Goal: Task Accomplishment & Management: Manage account settings

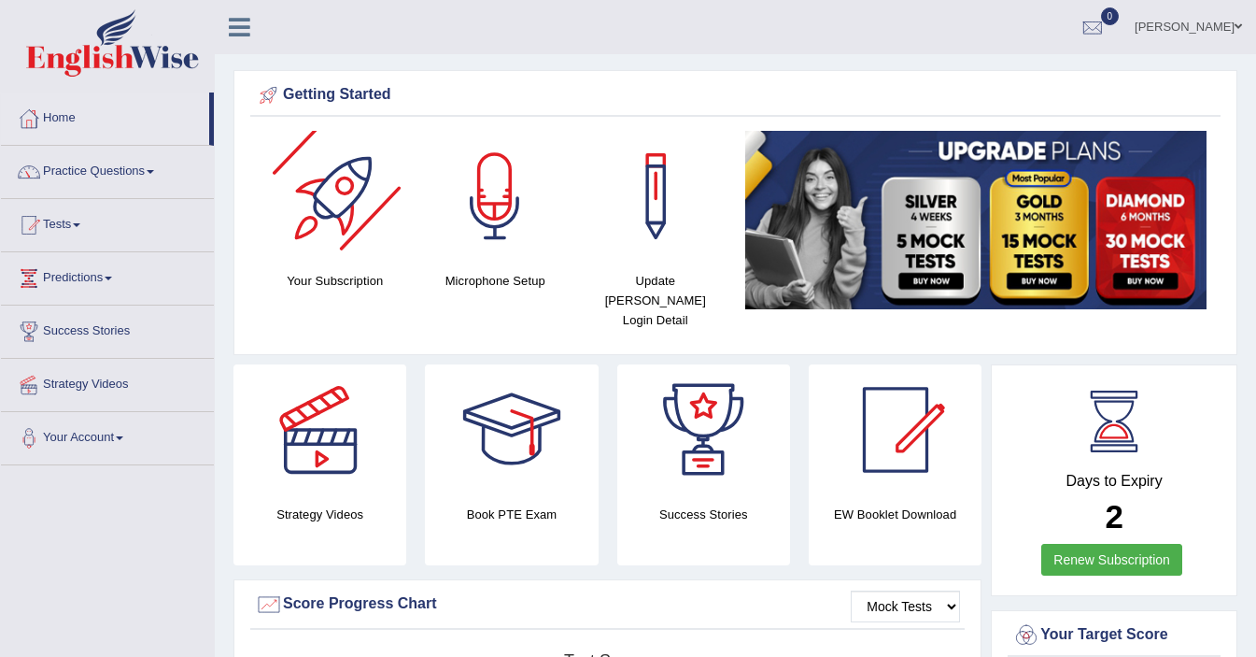
click at [334, 191] on div at bounding box center [335, 196] width 131 height 131
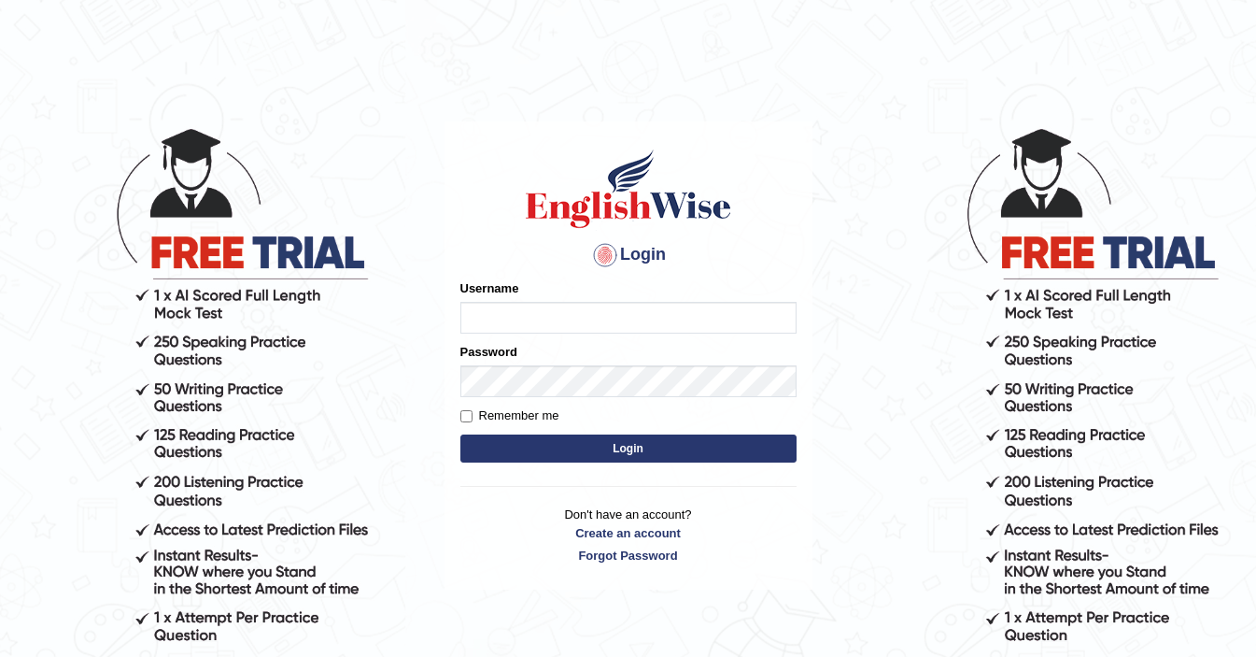
type input "ElliotM"
click at [638, 441] on button "Login" at bounding box center [628, 448] width 336 height 28
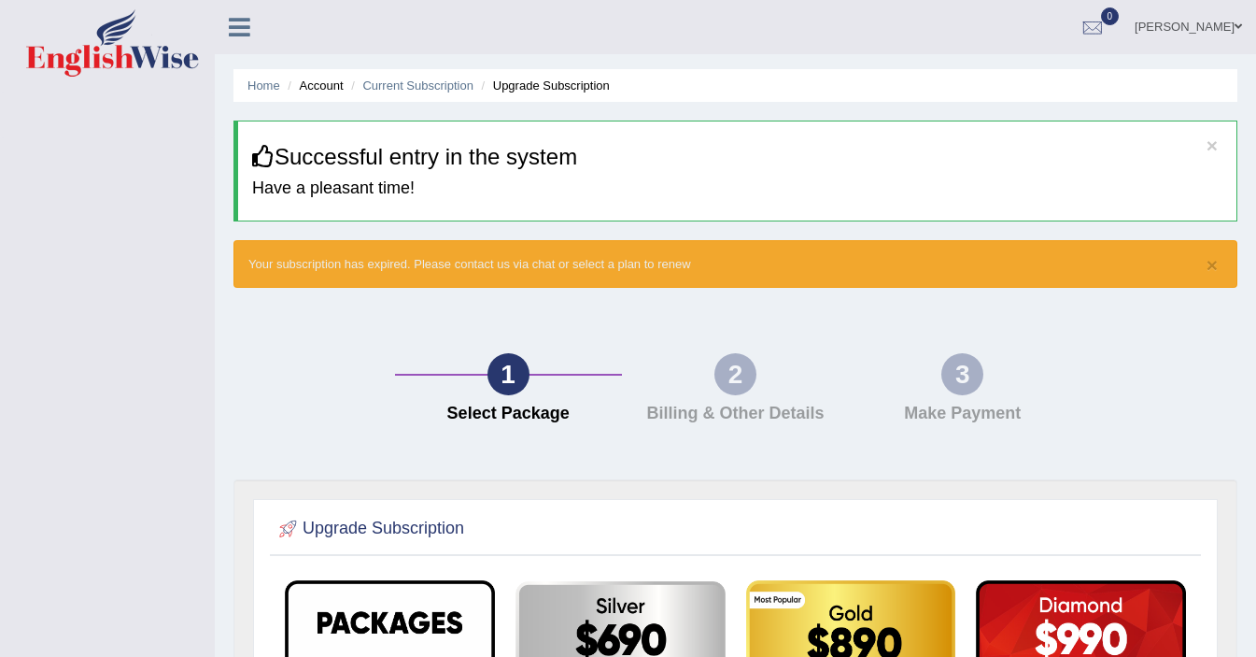
click at [326, 187] on h4 "Have a pleasant time!" at bounding box center [737, 188] width 970 height 19
click at [334, 301] on div "Home Account Current Subscription Upgrade Subscription × Successful entry in th…" at bounding box center [735, 565] width 1041 height 1131
click at [370, 147] on h3 "Successful entry in the system" at bounding box center [737, 157] width 970 height 24
click at [424, 236] on div "Home Account Current Subscription Upgrade Subscription × Successful entry in th…" at bounding box center [735, 565] width 1041 height 1131
click at [1210, 264] on button "×" at bounding box center [1212, 265] width 11 height 20
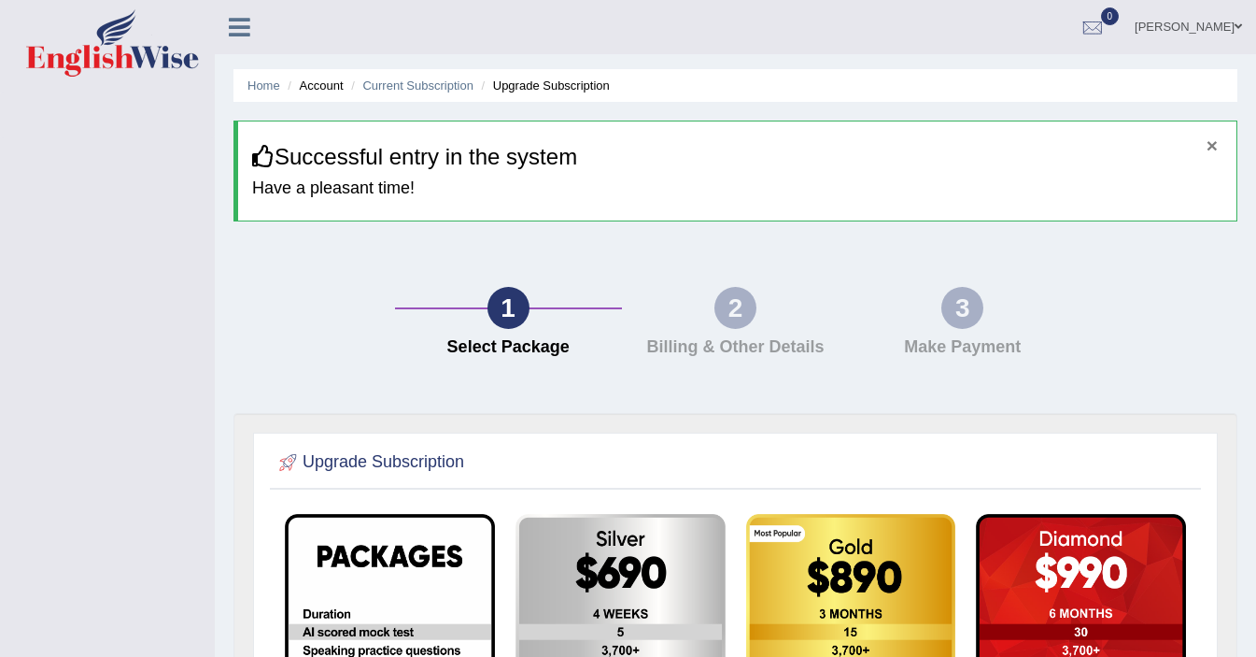
click at [1213, 142] on button "×" at bounding box center [1212, 145] width 11 height 20
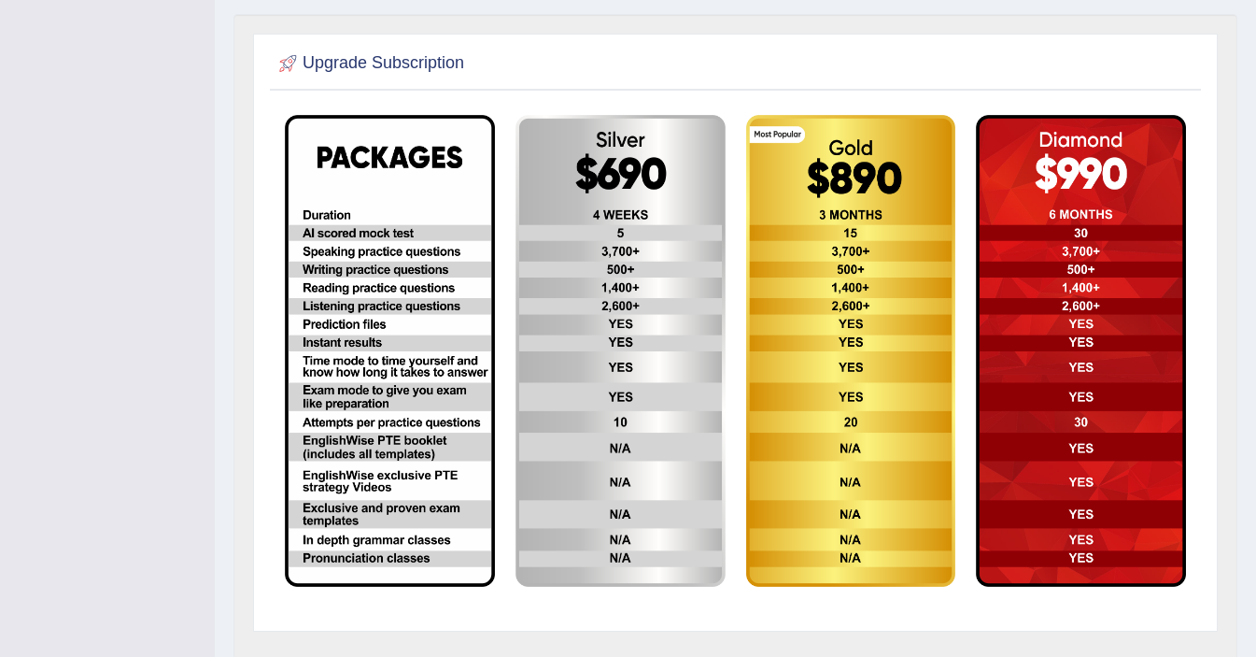
scroll to position [353, 0]
